Goal: Task Accomplishment & Management: Complete application form

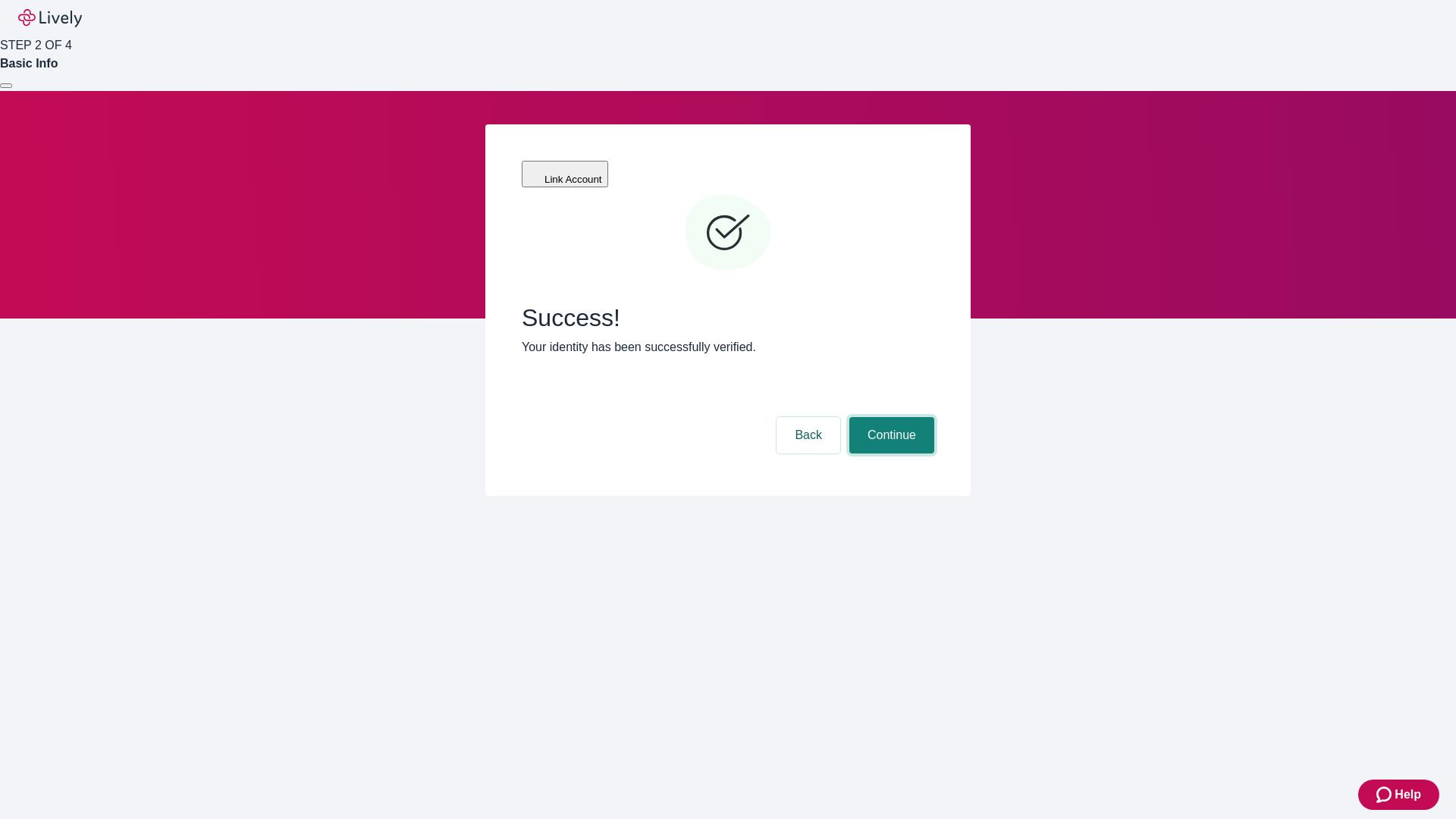
click at [889, 417] on button "Continue" at bounding box center [891, 435] width 85 height 36
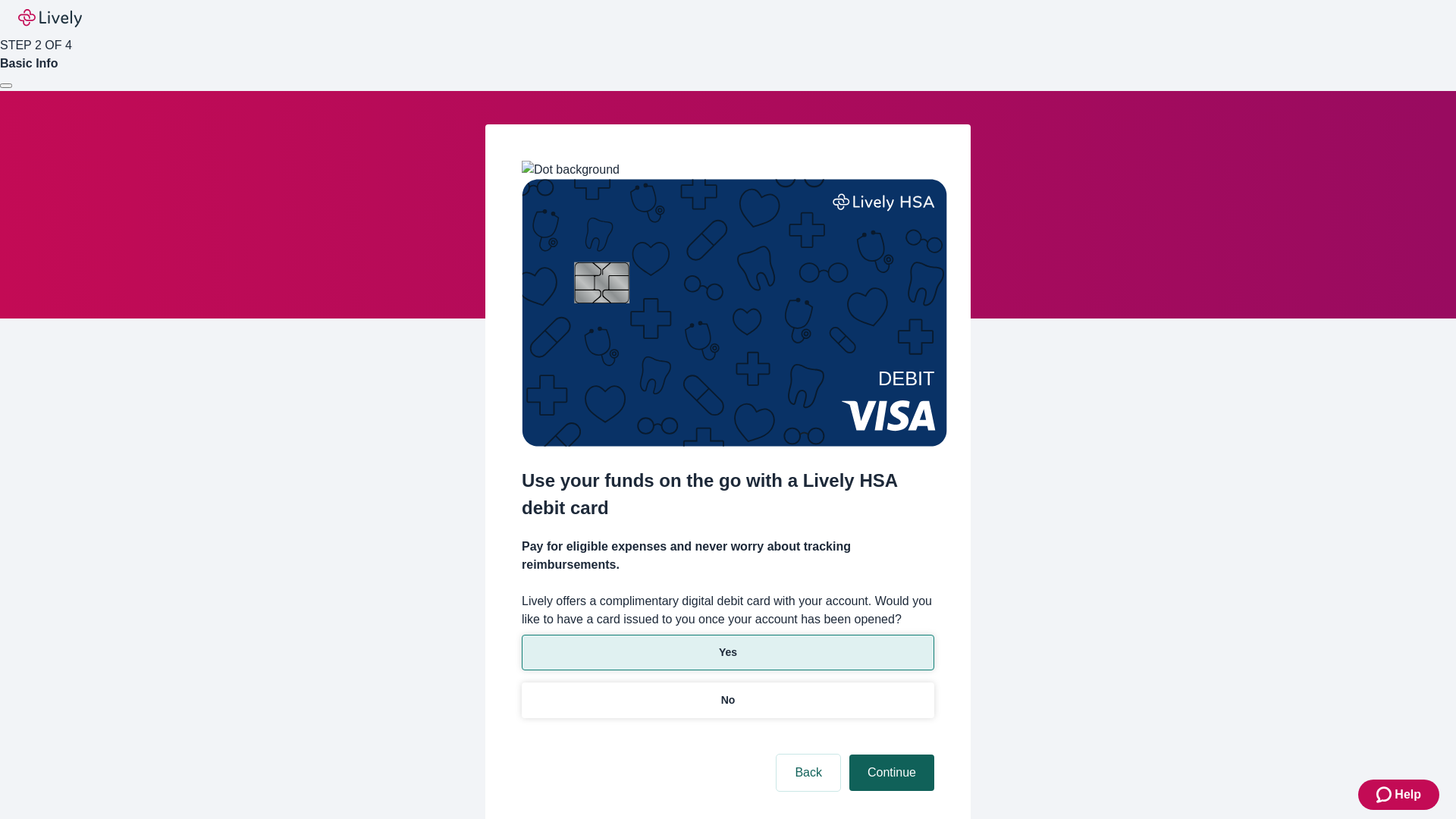
click at [728, 644] on p "Yes" at bounding box center [728, 652] width 18 height 16
click at [889, 754] on button "Continue" at bounding box center [891, 772] width 85 height 36
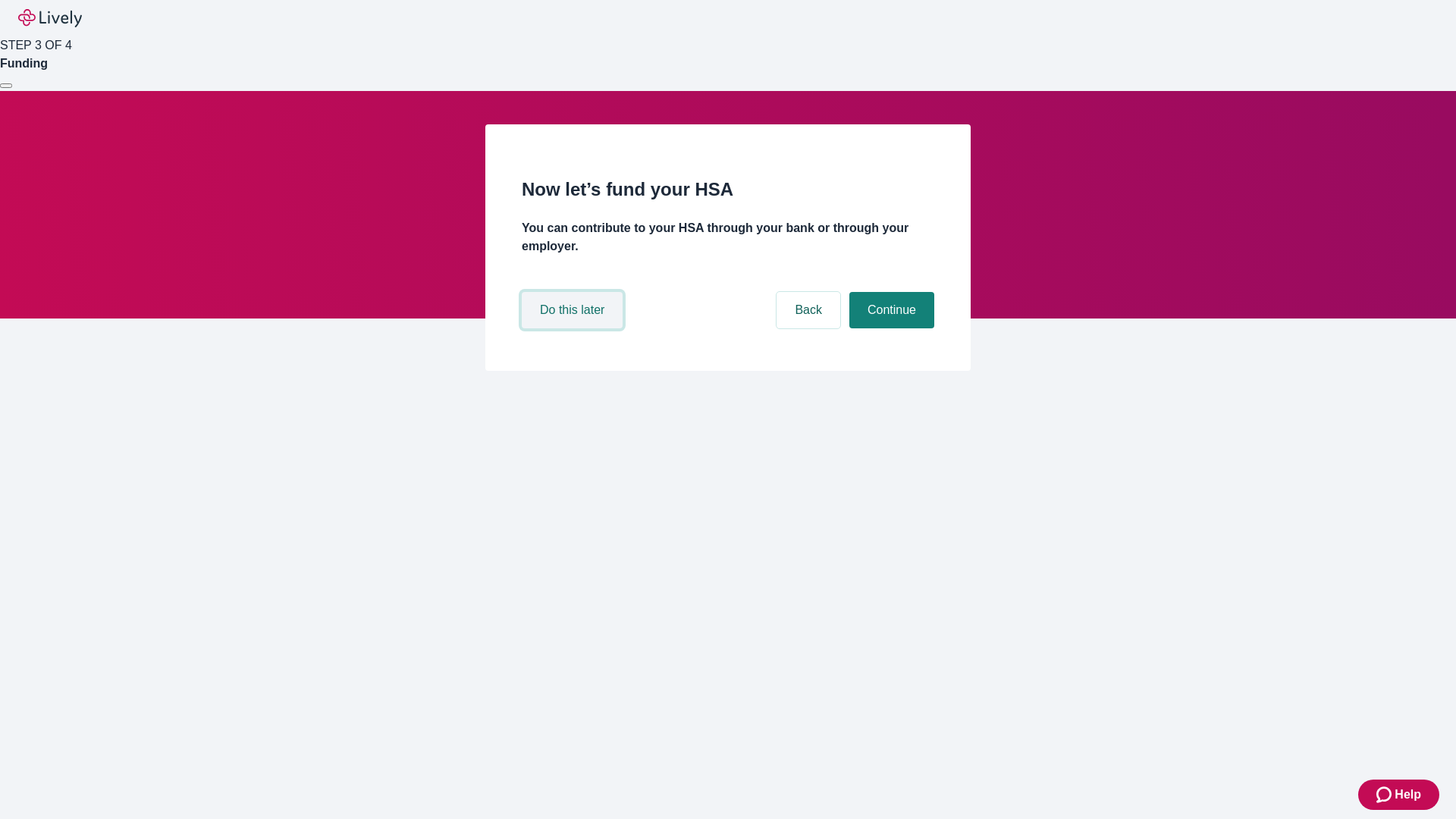
click at [574, 328] on button "Do this later" at bounding box center [572, 309] width 101 height 36
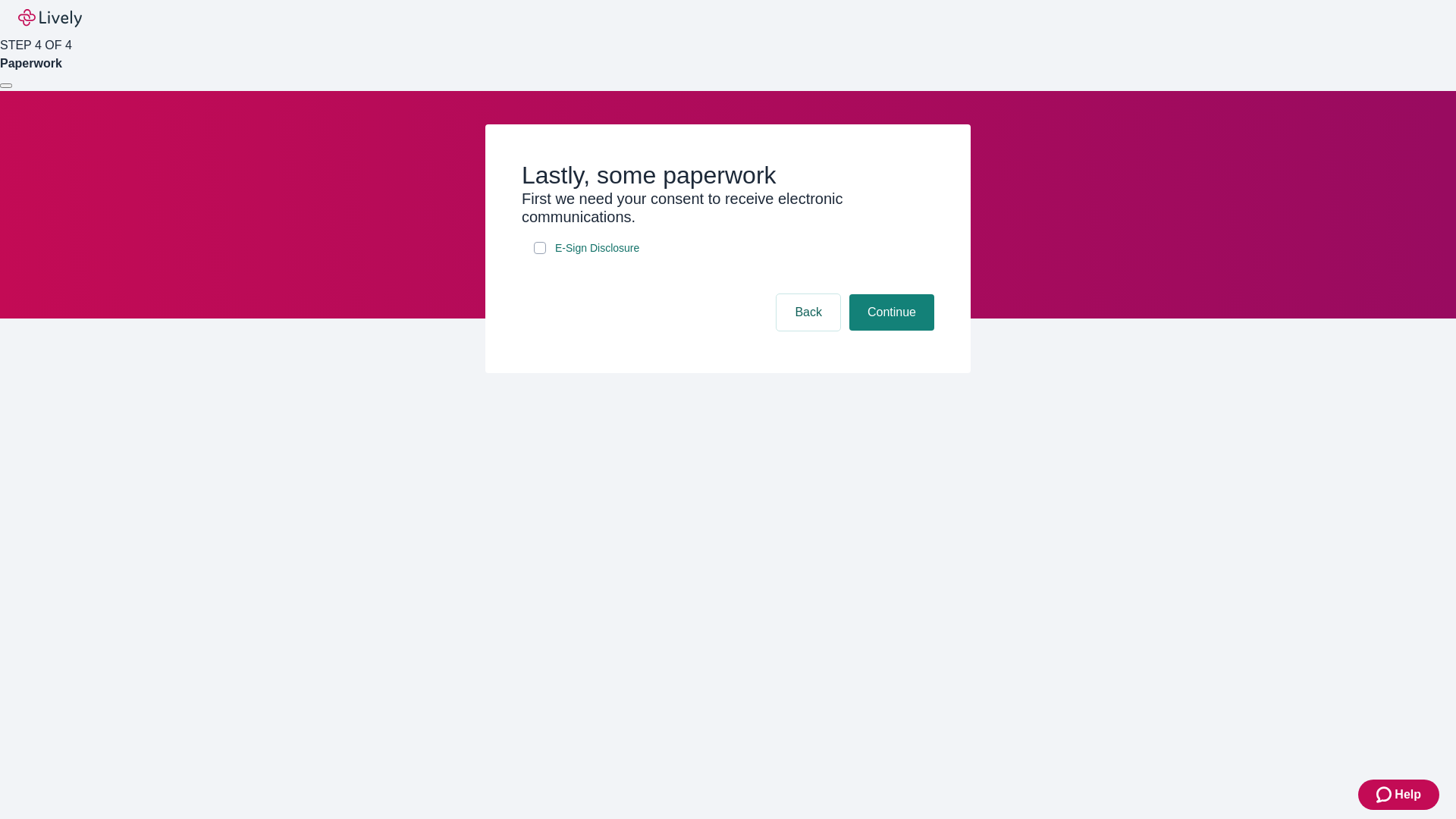
click at [540, 254] on input "E-Sign Disclosure" at bounding box center [540, 247] width 12 height 12
checkbox input "true"
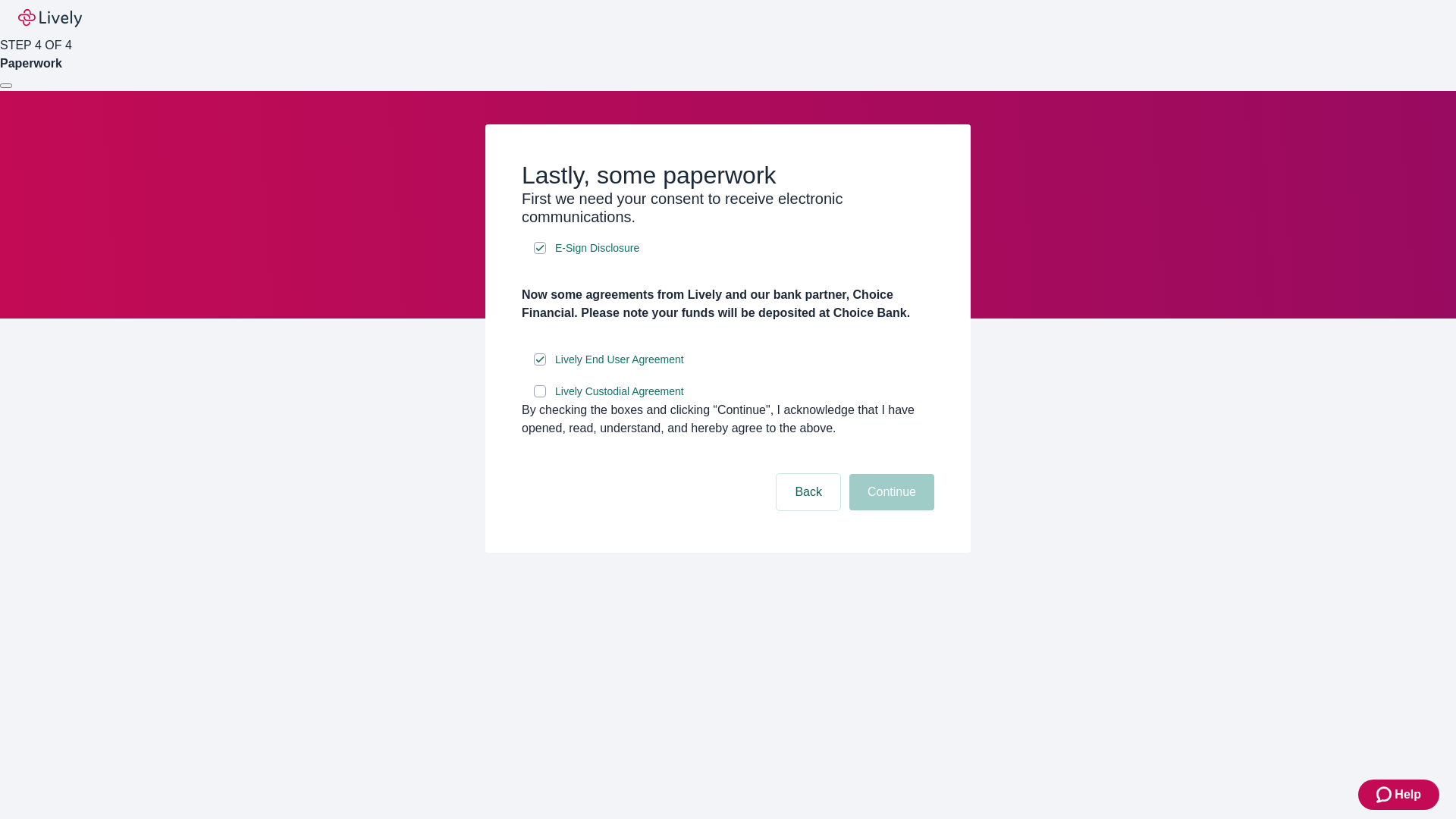
click at [540, 397] on input "Lively Custodial Agreement" at bounding box center [540, 391] width 12 height 12
checkbox input "true"
click at [889, 510] on button "Continue" at bounding box center [891, 492] width 85 height 36
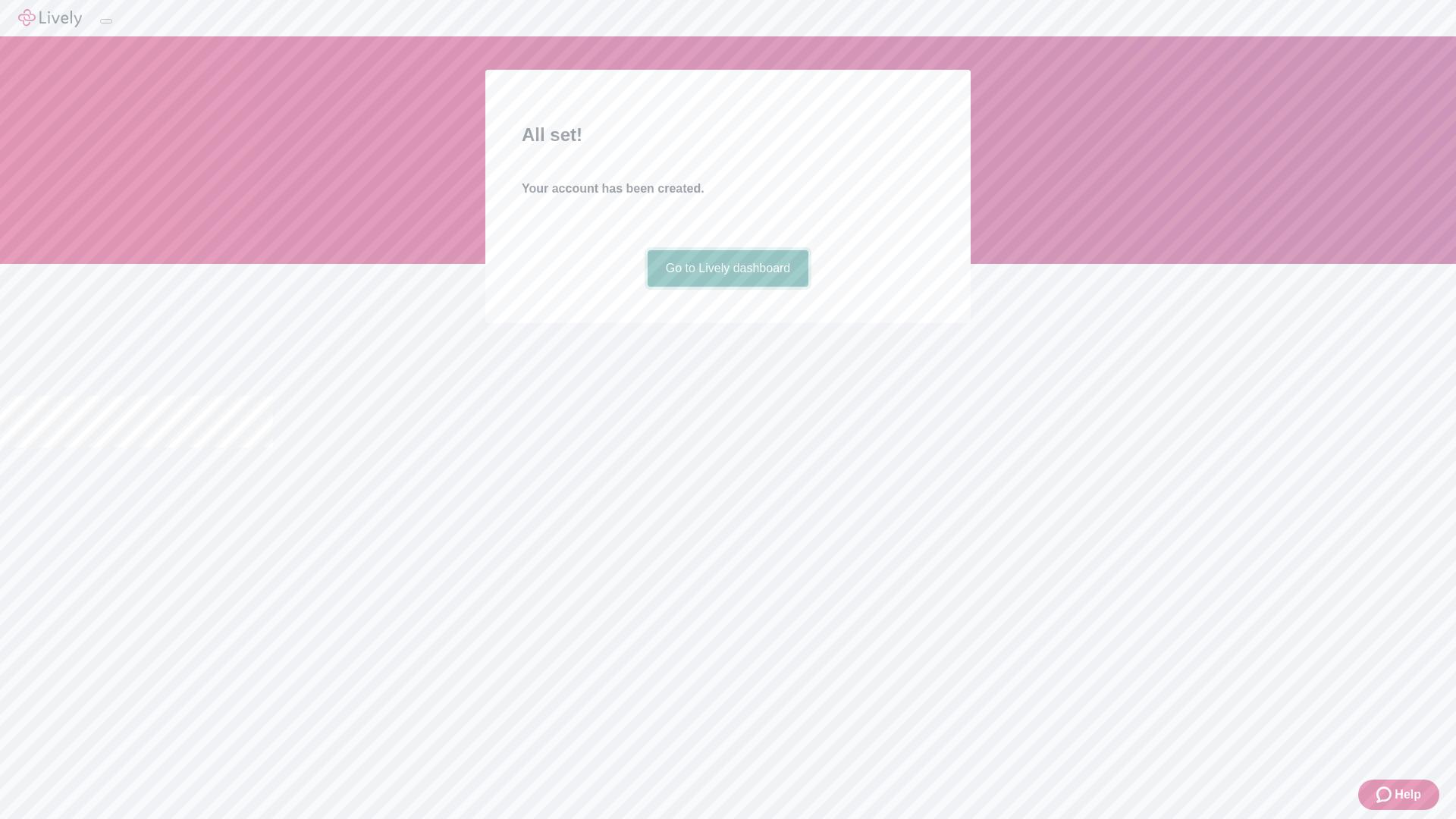
click at [728, 286] on link "Go to Lively dashboard" at bounding box center [728, 268] width 162 height 36
